Goal: Task Accomplishment & Management: Manage account settings

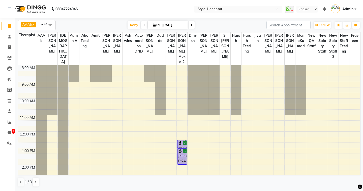
scroll to position [50, 0]
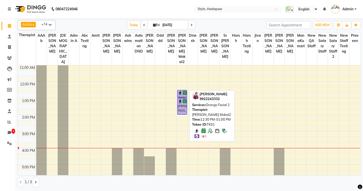
click at [180, 91] on img at bounding box center [180, 93] width 5 height 5
select select "6"
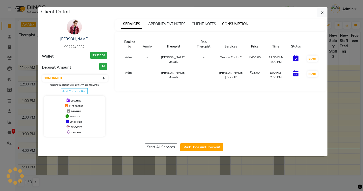
click at [228, 25] on span "CONSUMPTION" at bounding box center [235, 24] width 26 height 5
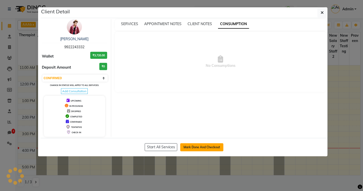
click at [191, 146] on button "Mark Done And Checkout" at bounding box center [201, 148] width 43 height 8
select select "service"
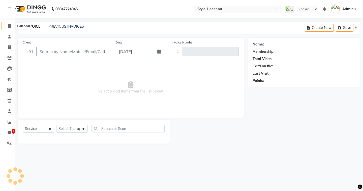
click at [8, 25] on icon at bounding box center [9, 26] width 3 height 4
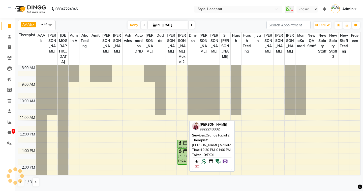
click at [182, 141] on div "Santosh Patidar, TK01, 12:30 PM-01:00 PM, Orange Facial 2" at bounding box center [181, 145] width 9 height 8
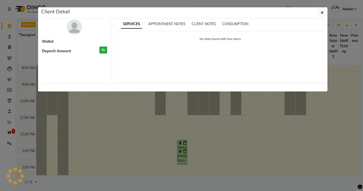
select select "3"
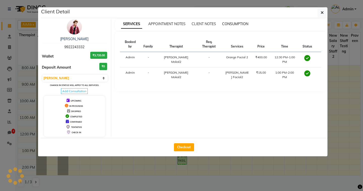
click at [236, 23] on span "CONSUMPTION" at bounding box center [235, 24] width 26 height 5
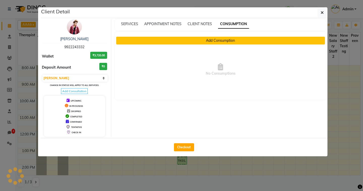
click at [216, 43] on button "Add Consumption" at bounding box center [220, 41] width 209 height 8
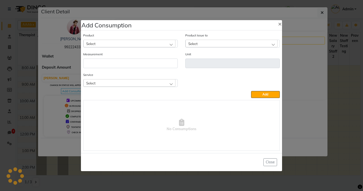
click at [150, 44] on div "Select" at bounding box center [129, 44] width 92 height 8
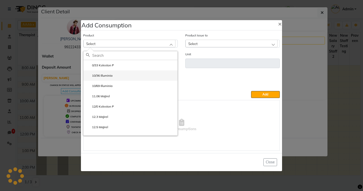
click at [126, 73] on li "10/36 Illuminia" at bounding box center [130, 76] width 94 height 10
type input "ml"
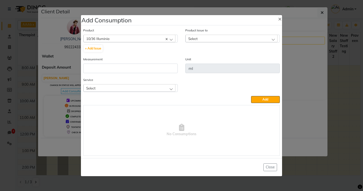
click at [217, 37] on div "Select" at bounding box center [231, 39] width 92 height 8
click at [130, 40] on div "10/36 Illuminia" at bounding box center [129, 39] width 92 height 8
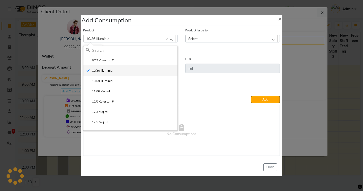
click at [100, 69] on label "10/36 Illuminia" at bounding box center [99, 71] width 26 height 5
checkbox input "false"
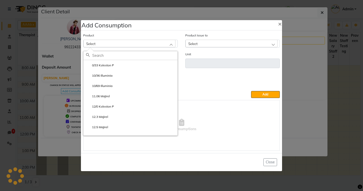
click at [126, 29] on h4 "Add Consumption" at bounding box center [106, 25] width 50 height 9
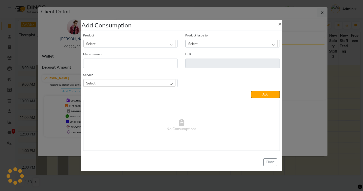
click at [116, 42] on div "Select" at bounding box center [129, 44] width 92 height 8
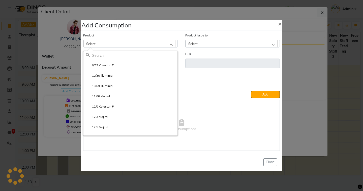
click at [212, 84] on div "Service Select Orange Facial 2 Shahnaz Hussain Facial2" at bounding box center [181, 81] width 204 height 19
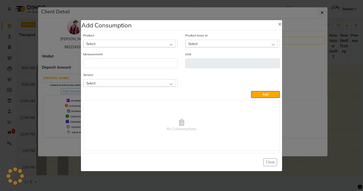
click at [130, 83] on div "Select" at bounding box center [129, 83] width 92 height 8
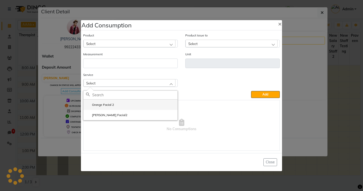
click at [121, 106] on li "Orange Facial 2" at bounding box center [130, 105] width 94 height 10
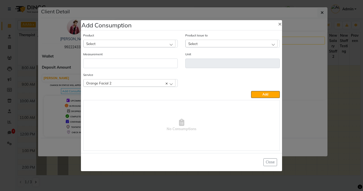
click at [131, 41] on div "Select" at bounding box center [129, 44] width 92 height 8
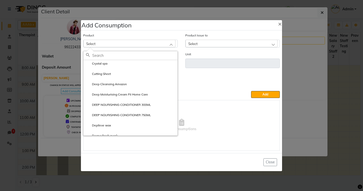
click at [225, 76] on div "Service Orange Facial 2 Orange Facial 2 Shahnaz Hussain Facial2" at bounding box center [181, 81] width 204 height 19
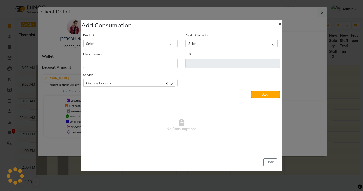
click at [280, 24] on span "×" at bounding box center [280, 24] width 4 height 8
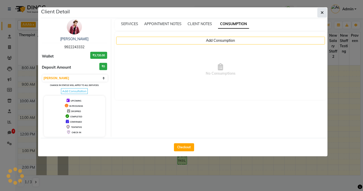
click at [322, 13] on icon "button" at bounding box center [321, 13] width 3 height 4
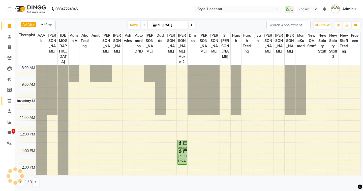
click at [9, 103] on span at bounding box center [9, 101] width 9 height 6
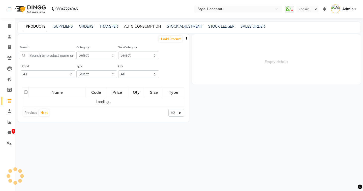
click at [152, 25] on link "AUTO CONSUMPTION" at bounding box center [142, 26] width 37 height 5
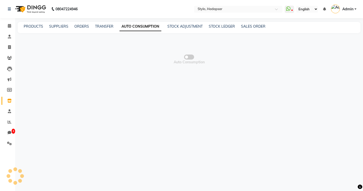
click at [190, 57] on span at bounding box center [189, 57] width 10 height 5
click at [189, 58] on input "checkbox" at bounding box center [189, 58] width 0 height 0
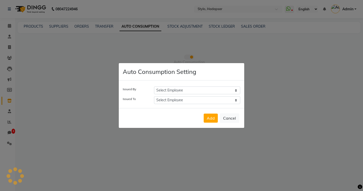
click at [194, 87] on select "Select Employee" at bounding box center [197, 91] width 86 height 8
click at [190, 92] on select "Select Employee" at bounding box center [197, 91] width 86 height 8
click at [176, 89] on select "Select Employee" at bounding box center [197, 91] width 86 height 8
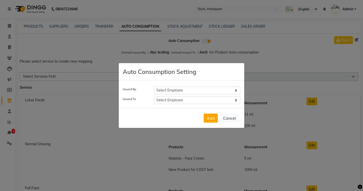
click at [195, 91] on select "Select Employee AAAb aadi manav abc testing Abc testing abhi Admin A Amit Ankit…" at bounding box center [197, 91] width 86 height 8
click at [161, 120] on div "Add Cancel" at bounding box center [181, 118] width 125 height 20
click at [172, 91] on select "Select Employee AAAb aadi manav abc testing Abc testing abhi Admin A Amit Ankit…" at bounding box center [197, 91] width 86 height 8
select select "1670"
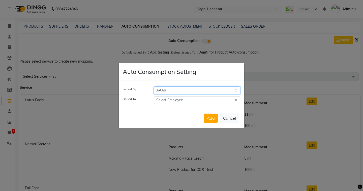
click at [154, 87] on select "Select Employee AAAb aadi manav abc testing Abc testing abhi Admin A Amit Ankit…" at bounding box center [197, 91] width 86 height 8
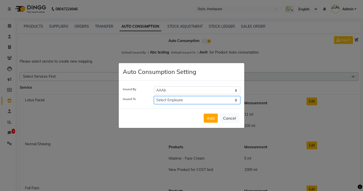
click at [171, 103] on select "Select Employee AAAb aadi manav abc testing Abc testing abhi Admin A Amit Ankit…" at bounding box center [197, 100] width 86 height 8
select select "476"
click at [154, 96] on select "Select Employee AAAb aadi manav abc testing Abc testing abhi Admin A Amit Ankit…" at bounding box center [197, 100] width 86 height 8
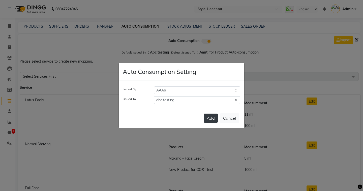
click at [212, 118] on button "Add" at bounding box center [211, 118] width 14 height 9
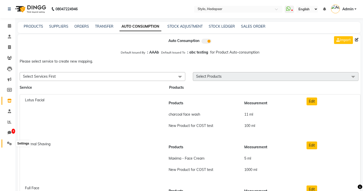
click at [10, 143] on icon at bounding box center [9, 144] width 5 height 4
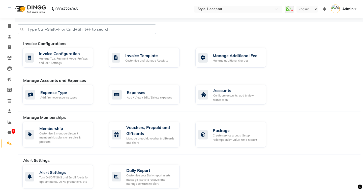
scroll to position [45, 0]
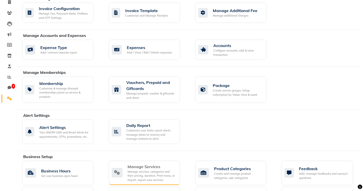
click at [141, 171] on div "Manage services, categories and their pricing, duration. Print menu, or import,…" at bounding box center [151, 176] width 48 height 13
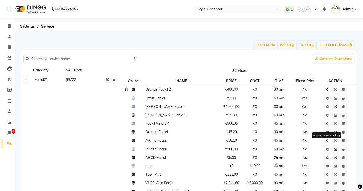
click at [328, 92] on link at bounding box center [327, 90] width 6 height 6
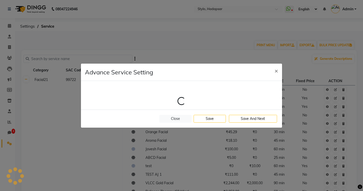
select select "1: 2451"
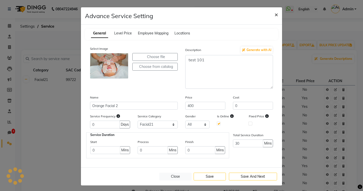
click at [278, 15] on span "×" at bounding box center [276, 15] width 4 height 8
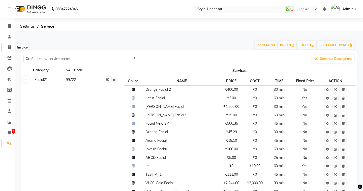
click at [8, 46] on span at bounding box center [9, 48] width 9 height 6
select select "service"
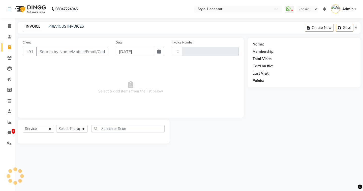
type input "1174"
select select "157"
type input "9"
click at [12, 55] on link "Clients" at bounding box center [8, 58] width 12 height 8
